Goal: Check status: Check status

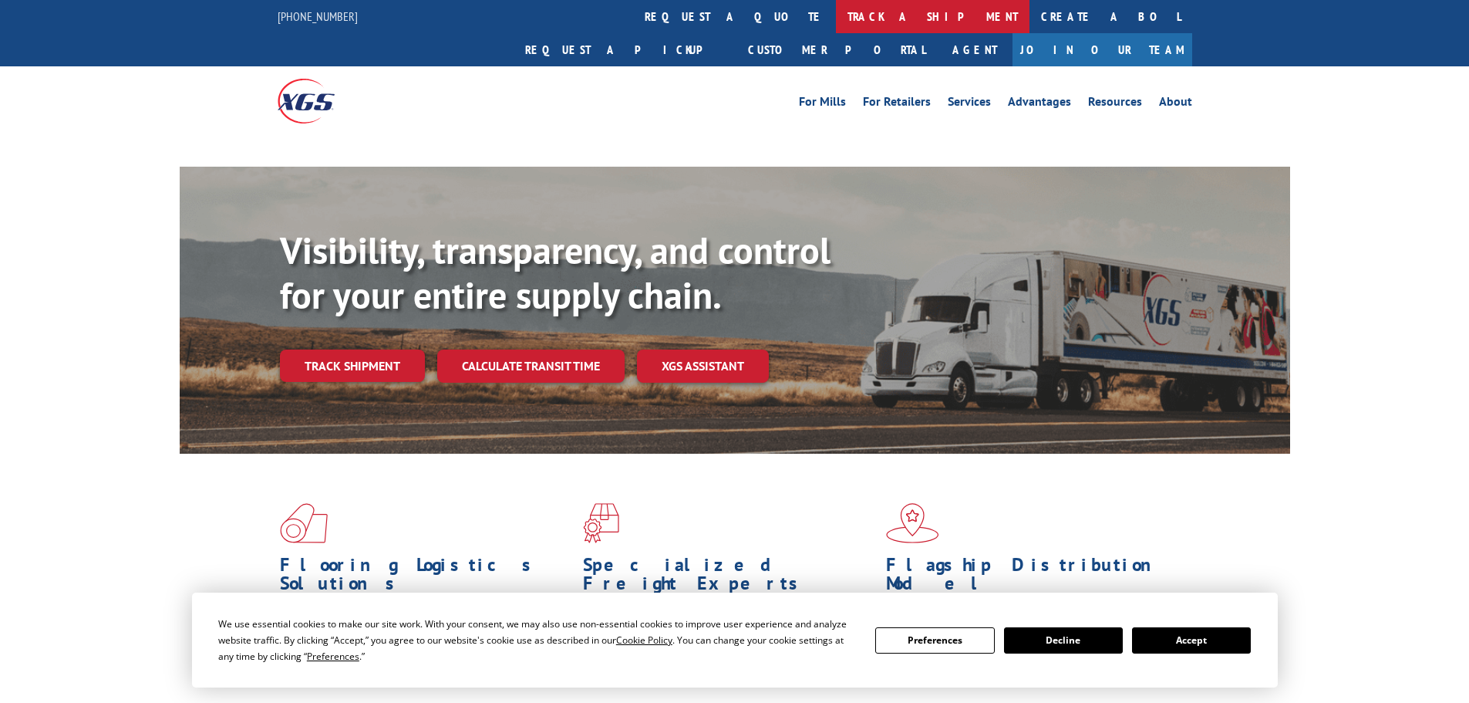
click at [836, 8] on link "track a shipment" at bounding box center [933, 16] width 194 height 33
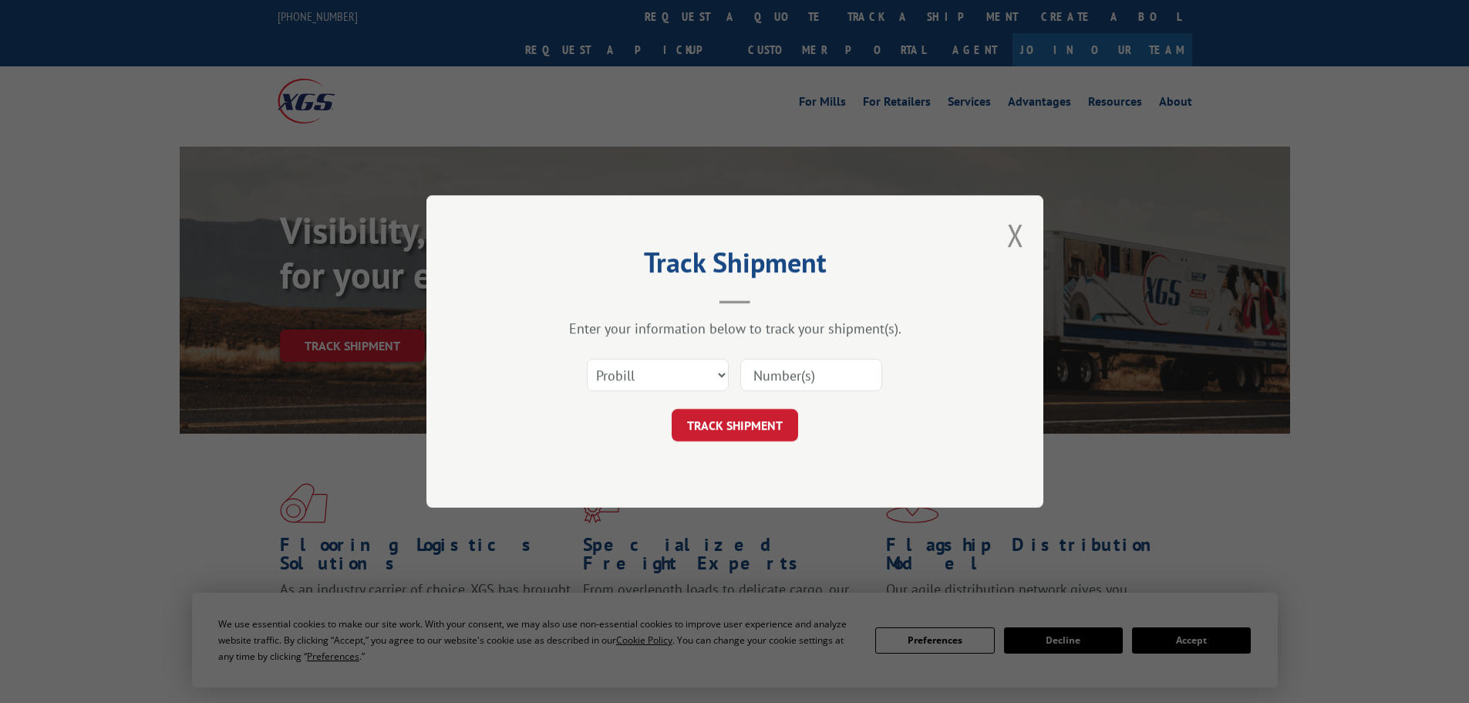
click at [697, 373] on select "Select category... Probill BOL PO" at bounding box center [658, 375] width 142 height 32
click at [587, 359] on select "Select category... Probill BOL PO" at bounding box center [658, 375] width 142 height 32
click at [669, 366] on select "Select category... Probill BOL PO" at bounding box center [658, 375] width 142 height 32
select select "bol"
click at [587, 359] on select "Select category... Probill BOL PO" at bounding box center [658, 375] width 142 height 32
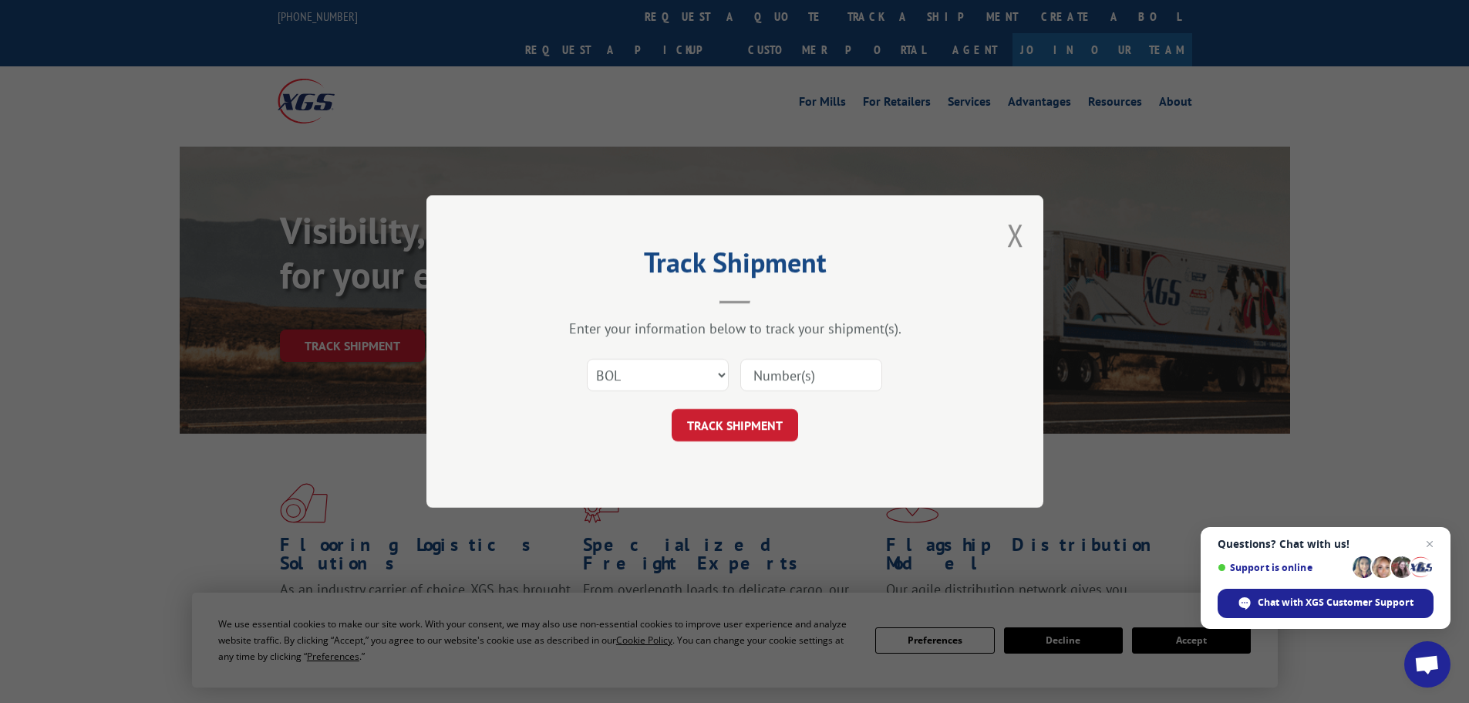
click at [749, 379] on input at bounding box center [811, 375] width 142 height 32
paste input "7080187"
type input "7080187"
click at [751, 413] on button "TRACK SHIPMENT" at bounding box center [735, 425] width 126 height 32
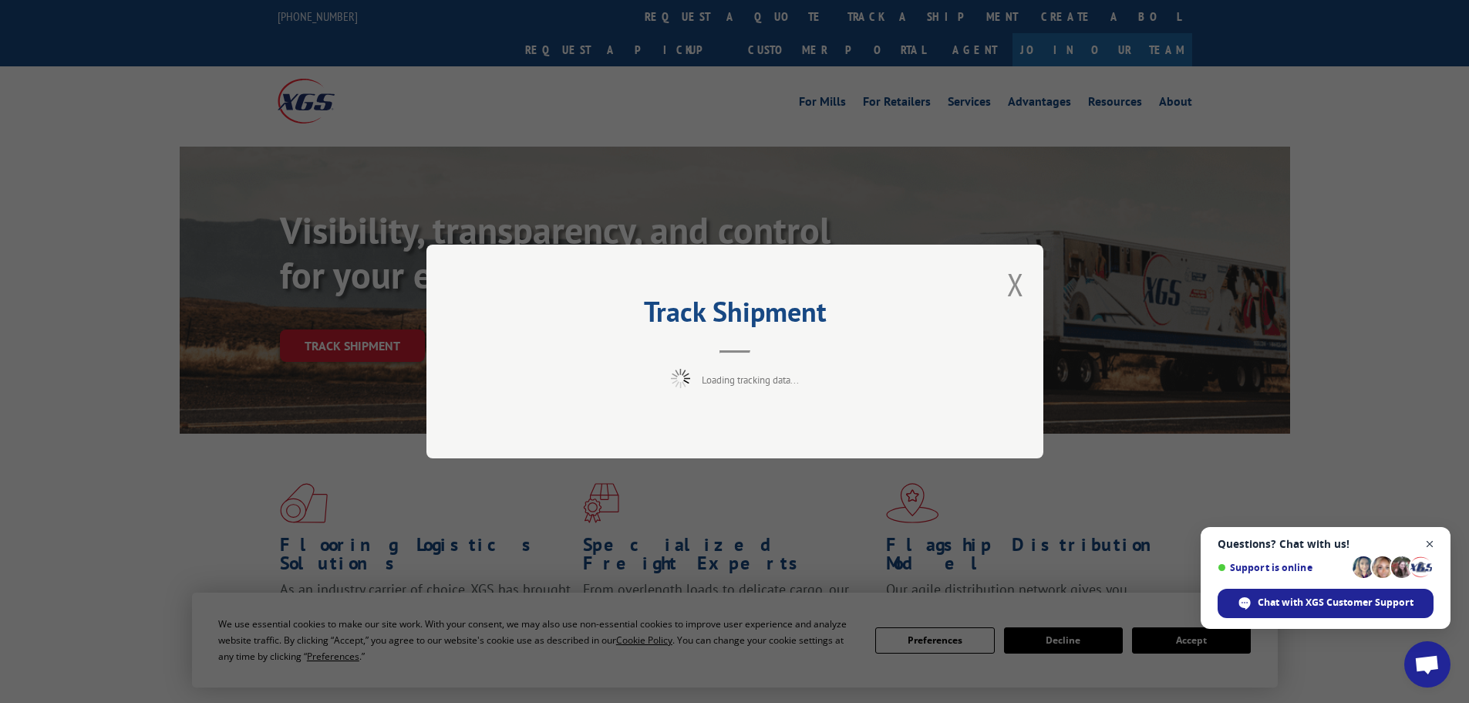
click at [1428, 547] on span "Close chat" at bounding box center [1430, 544] width 19 height 19
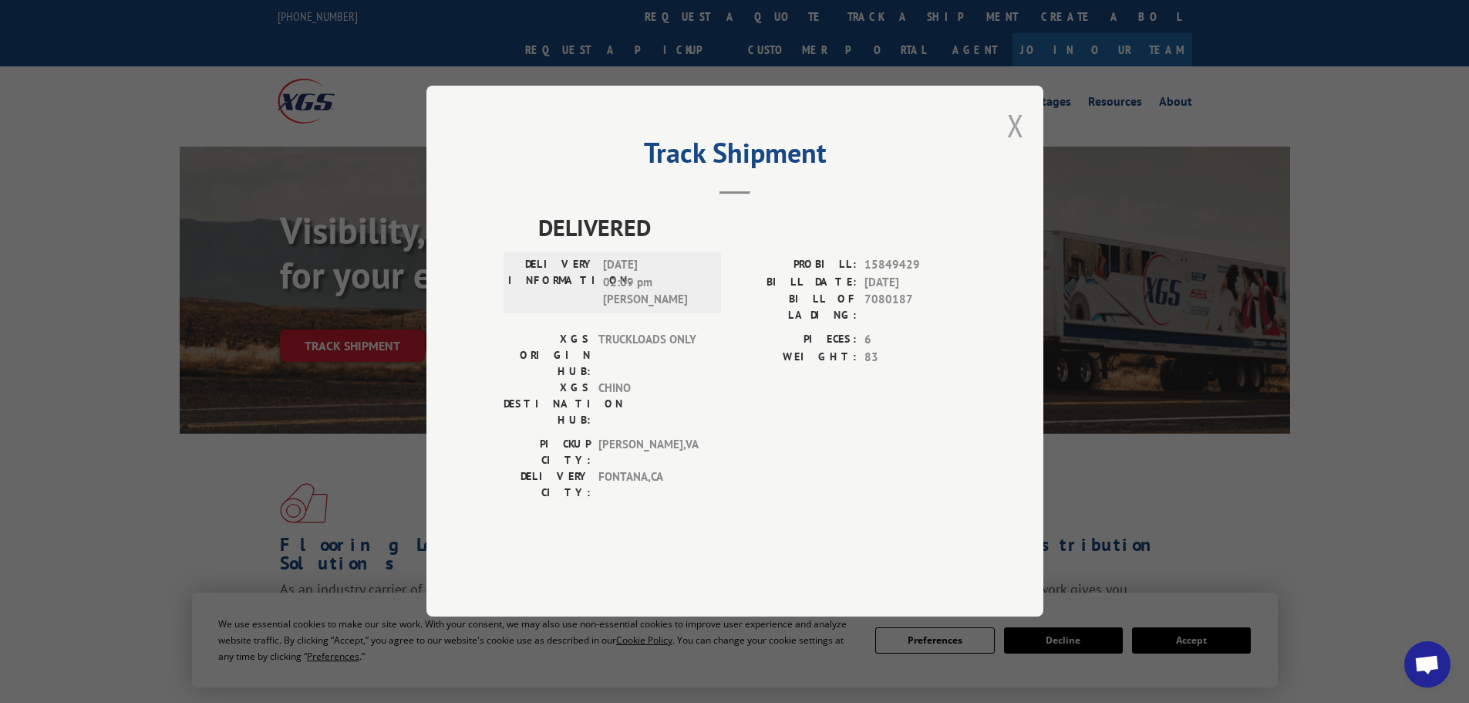
click at [1022, 146] on button "Close modal" at bounding box center [1015, 125] width 17 height 41
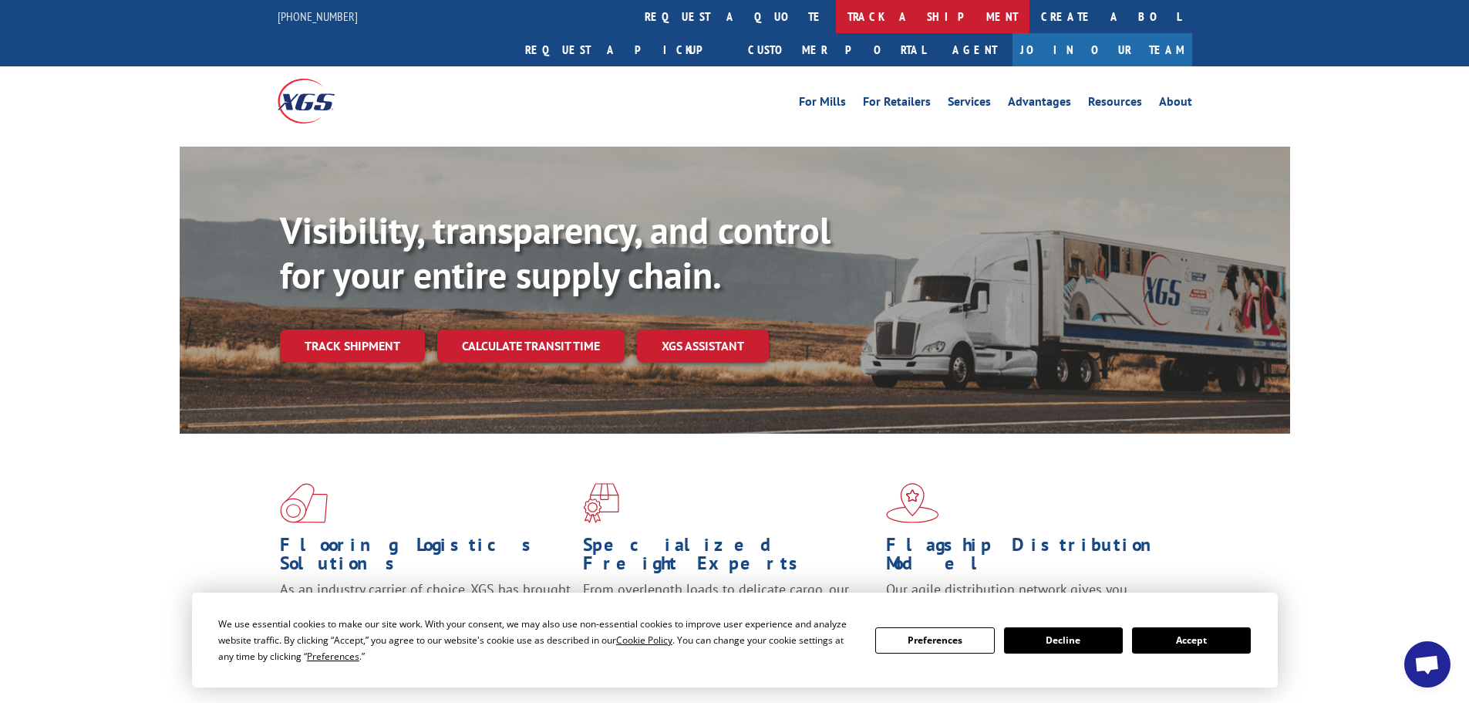
click at [836, 15] on link "track a shipment" at bounding box center [933, 16] width 194 height 33
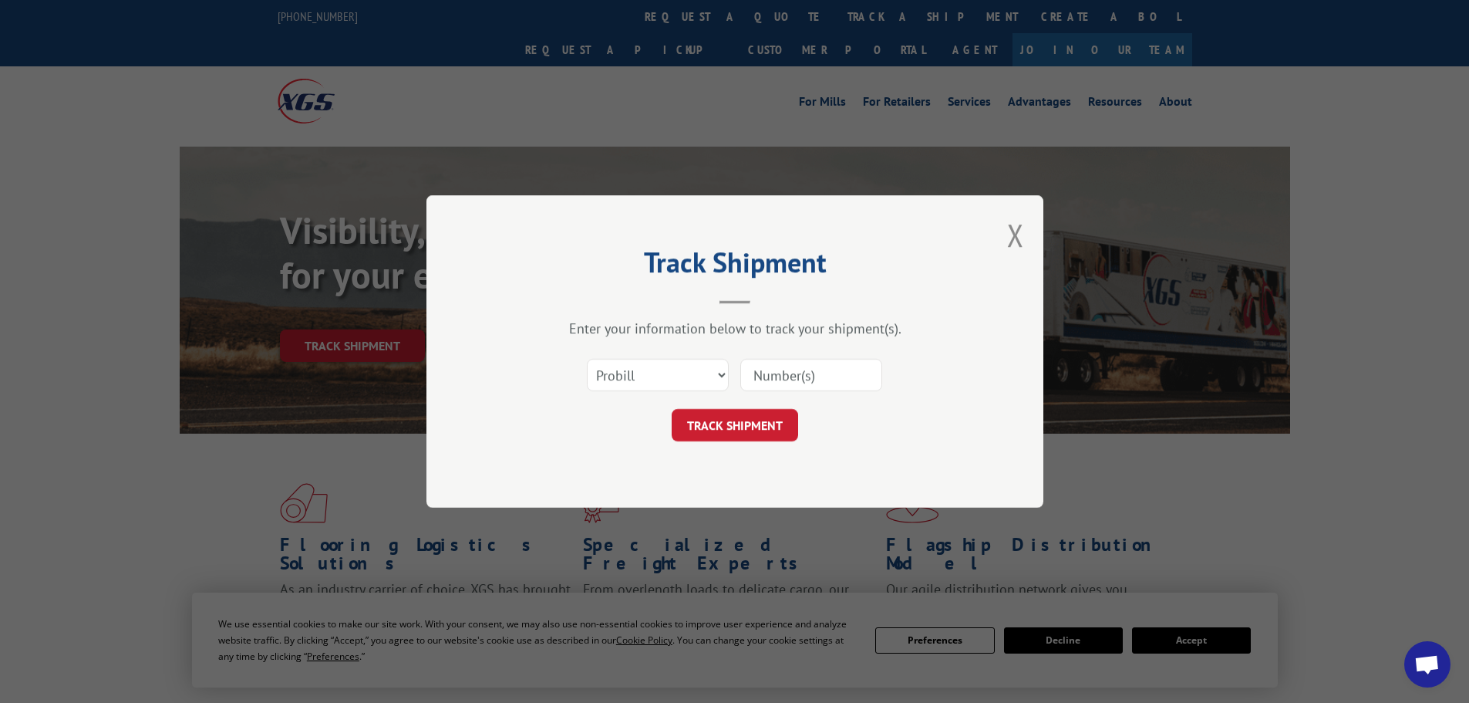
click at [771, 379] on input at bounding box center [811, 375] width 142 height 32
paste input "17481186"
type input "17481186"
click at [758, 427] on button "TRACK SHIPMENT" at bounding box center [735, 425] width 126 height 32
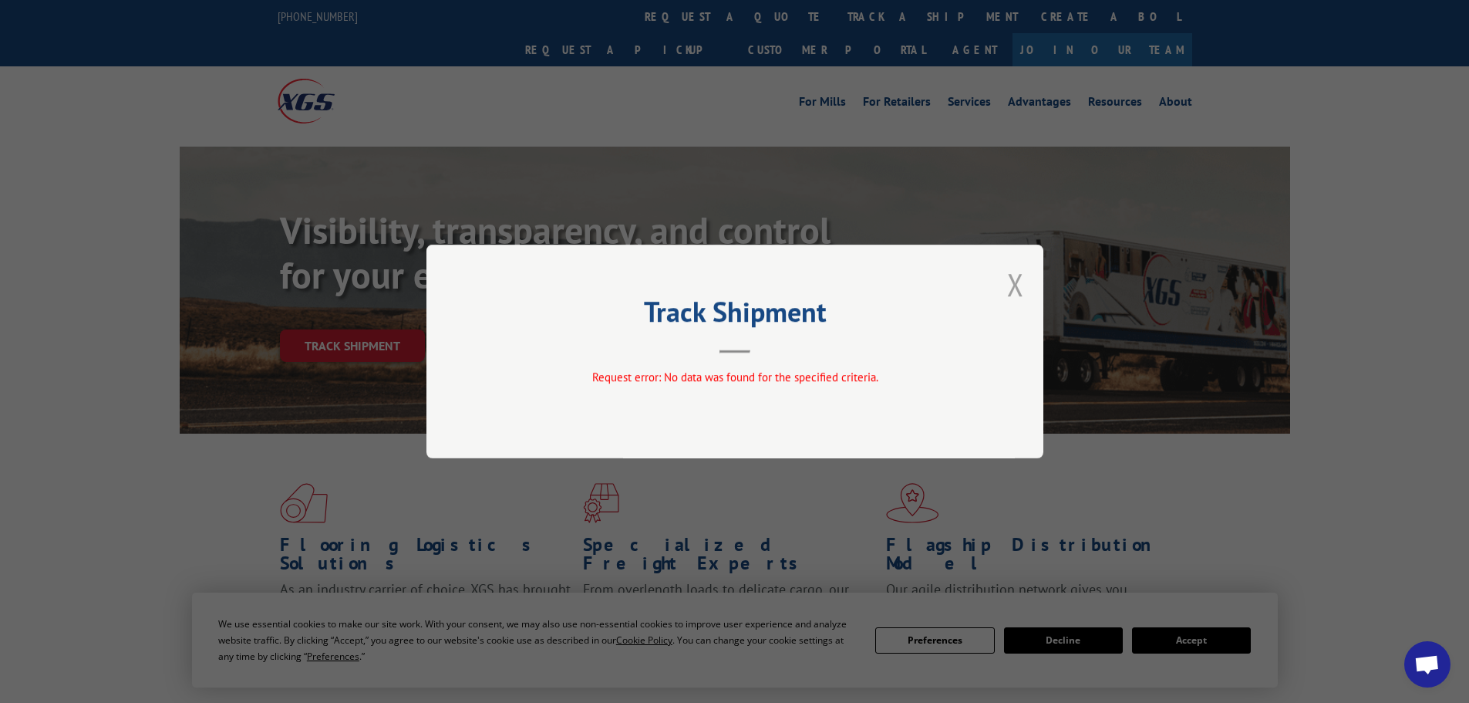
click at [1010, 288] on button "Close modal" at bounding box center [1015, 284] width 17 height 41
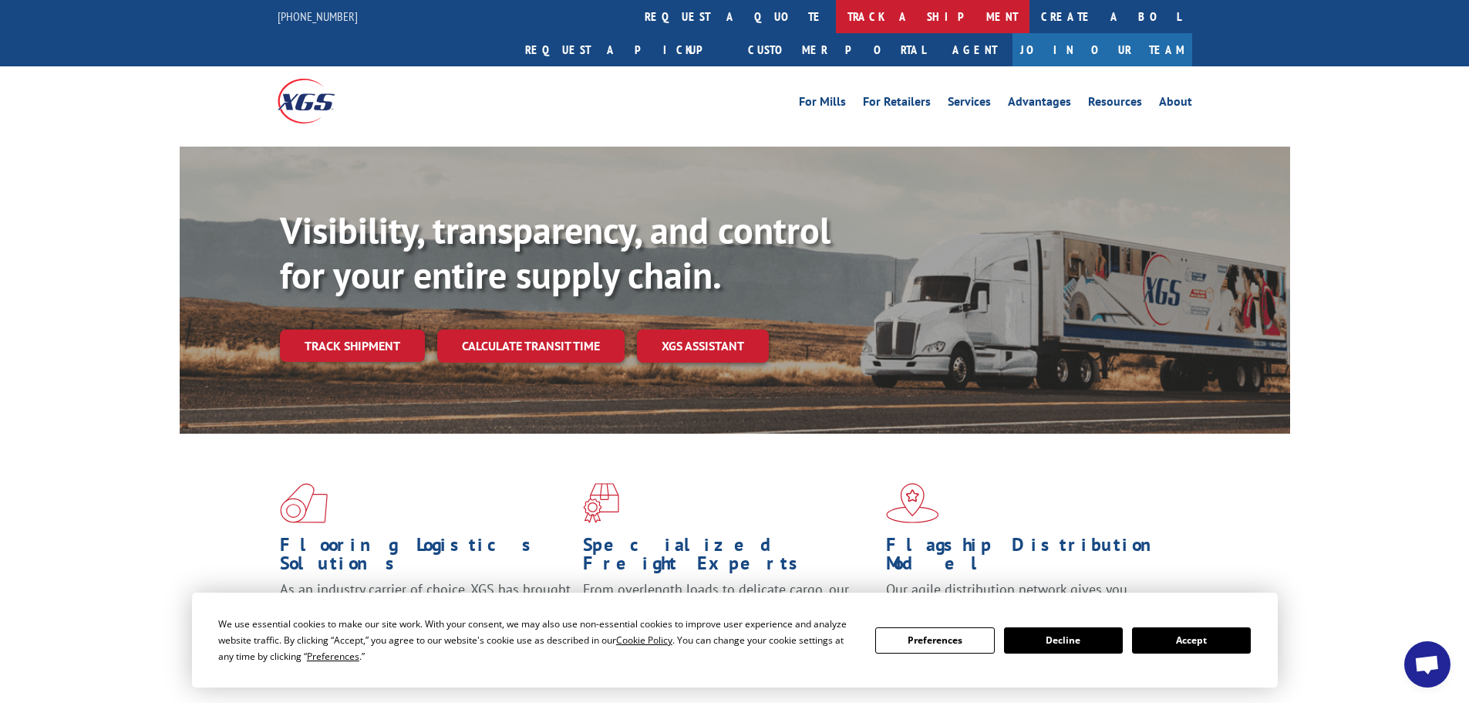
click at [836, 25] on link "track a shipment" at bounding box center [933, 16] width 194 height 33
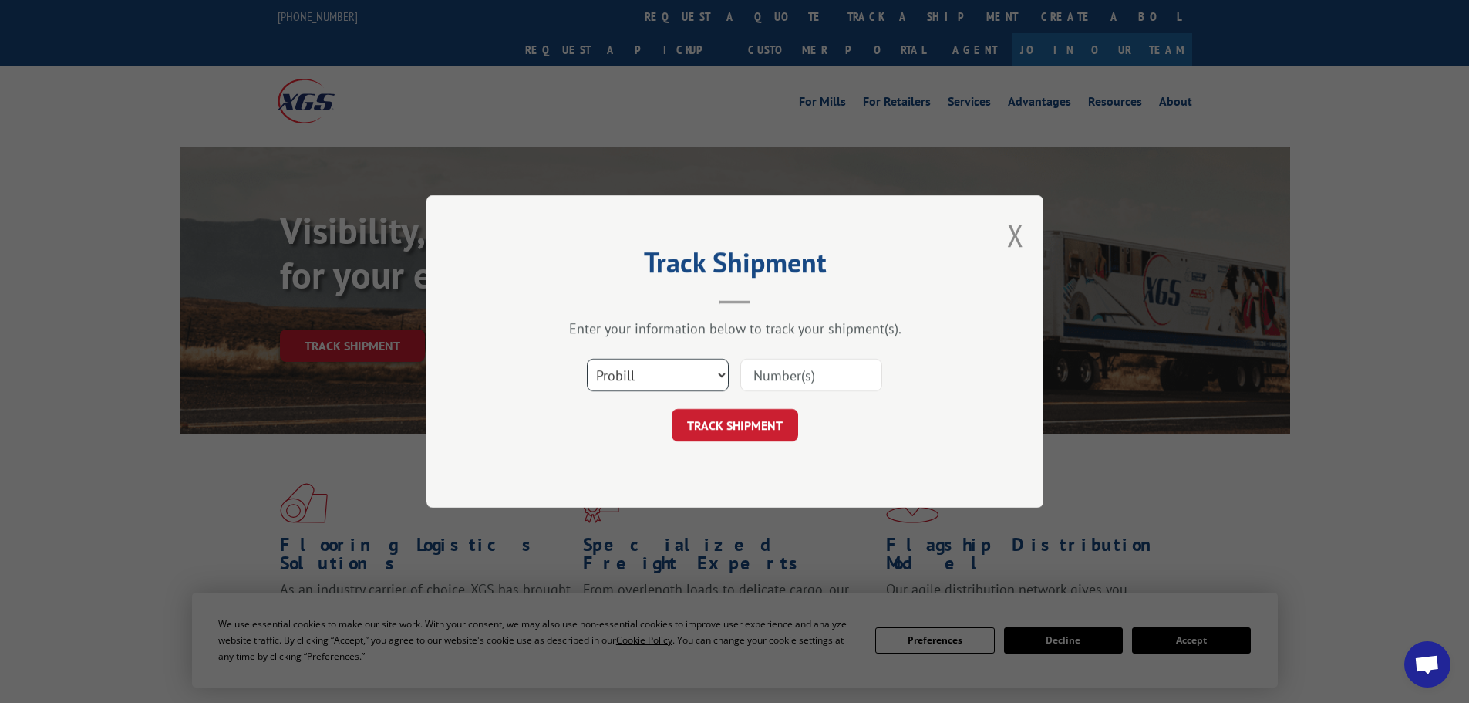
click at [648, 387] on select "Select category... Probill BOL PO" at bounding box center [658, 375] width 142 height 32
select select "bol"
click at [587, 359] on select "Select category... Probill BOL PO" at bounding box center [658, 375] width 142 height 32
click at [760, 366] on input at bounding box center [811, 375] width 142 height 32
paste input "7080187"
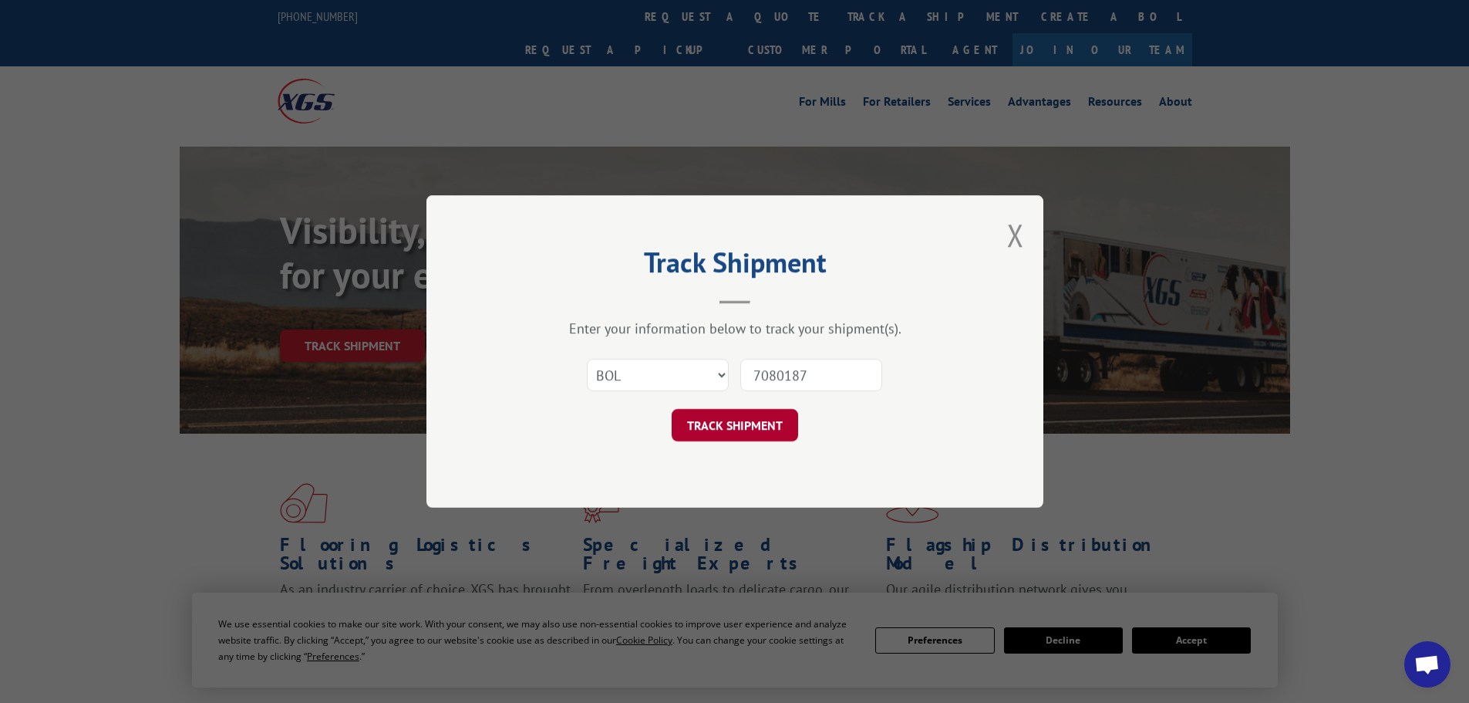
type input "7080187"
click at [740, 423] on button "TRACK SHIPMENT" at bounding box center [735, 425] width 126 height 32
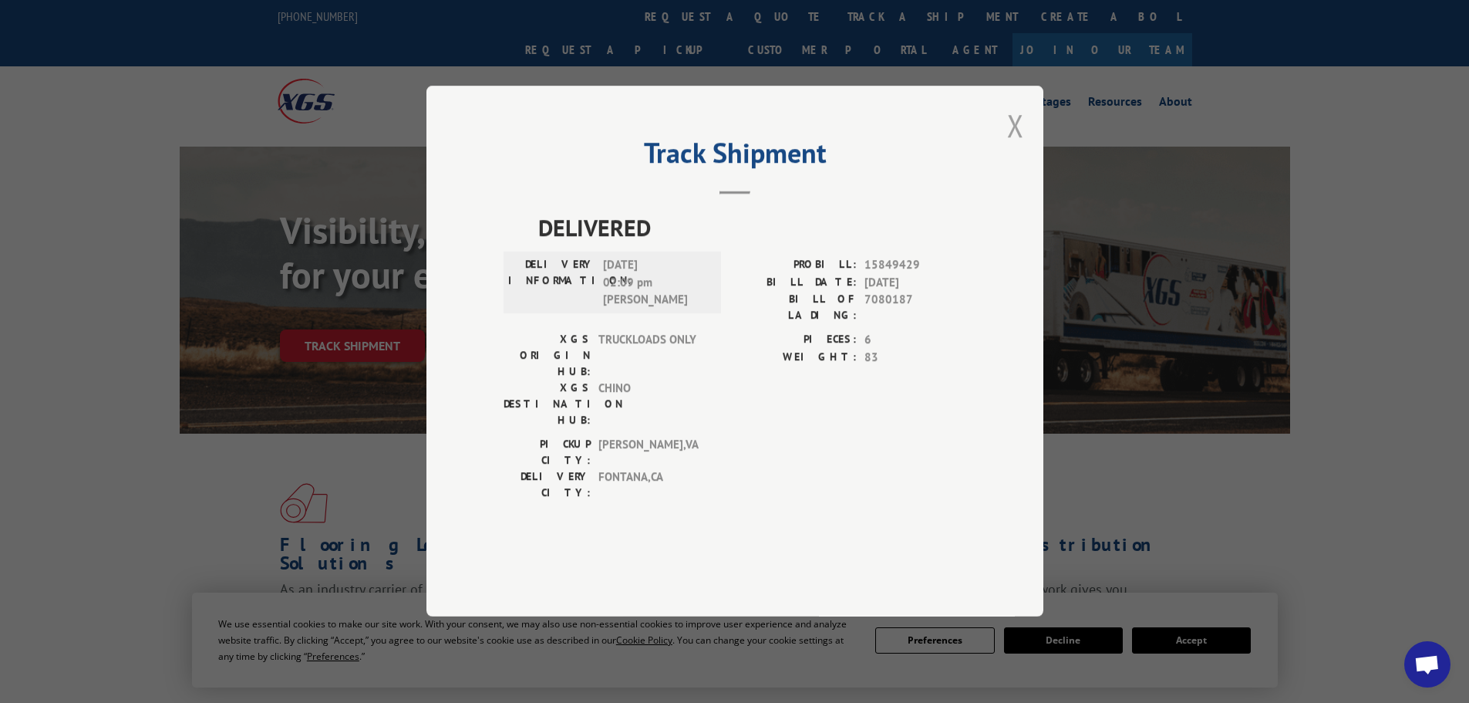
click at [1018, 146] on button "Close modal" at bounding box center [1015, 125] width 17 height 41
